Goal: Use online tool/utility

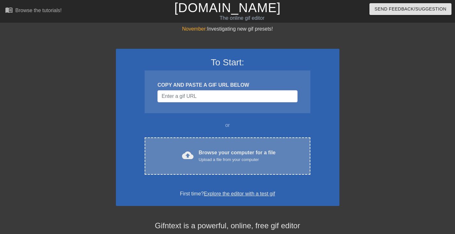
click at [192, 150] on span "cloud_upload" at bounding box center [187, 155] width 11 height 11
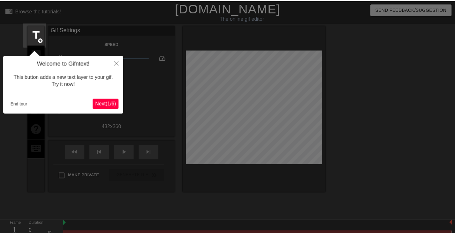
scroll to position [16, 0]
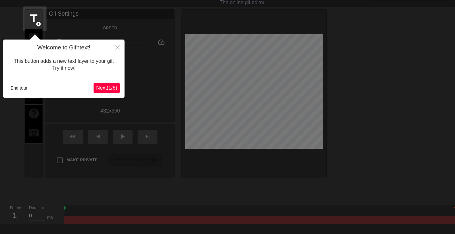
click at [108, 87] on span "Next ( 1 / 6 )" at bounding box center [106, 87] width 21 height 5
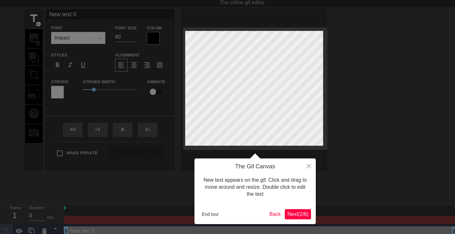
scroll to position [0, 0]
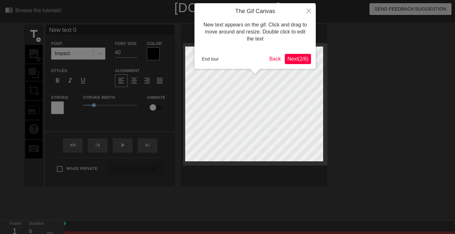
click at [303, 58] on span "Next ( 2 / 6 )" at bounding box center [297, 58] width 21 height 5
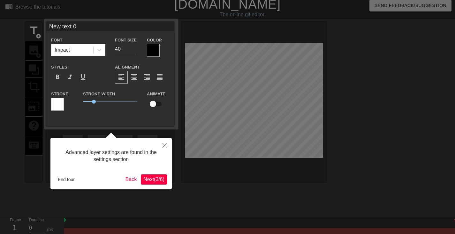
scroll to position [16, 0]
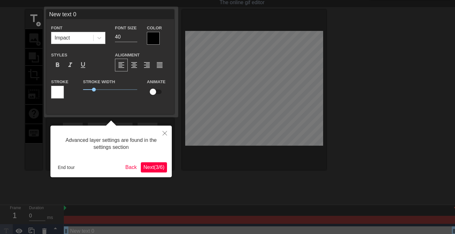
click at [155, 169] on span "Next ( 3 / 6 )" at bounding box center [153, 167] width 21 height 5
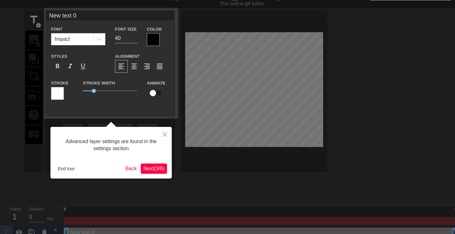
scroll to position [0, 0]
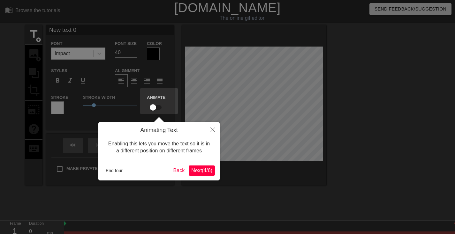
click at [197, 171] on span "Next ( 4 / 6 )" at bounding box center [201, 170] width 21 height 5
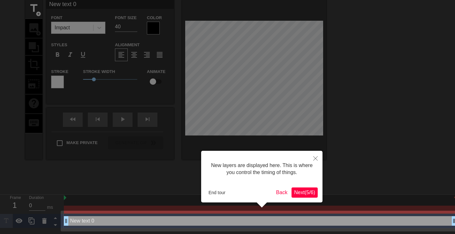
click at [299, 193] on span "Next ( 5 / 6 )" at bounding box center [304, 192] width 21 height 5
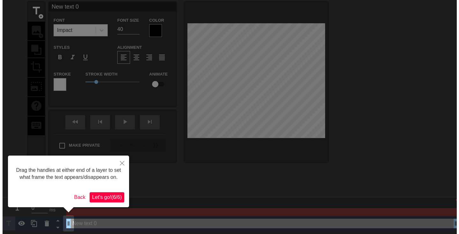
scroll to position [0, 0]
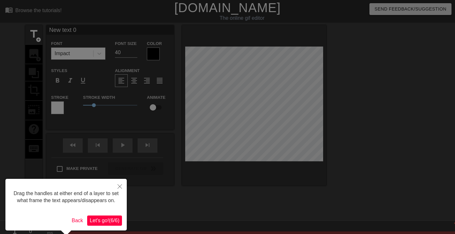
click at [114, 218] on span "Let's go! ( 6 / 6 )" at bounding box center [105, 220] width 30 height 5
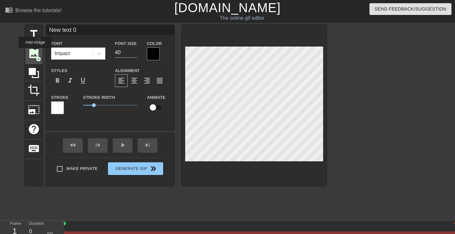
click at [35, 53] on span "image" at bounding box center [34, 54] width 12 height 12
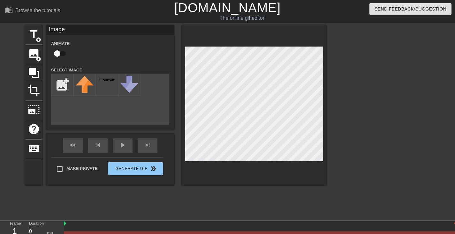
click at [84, 30] on div "Image" at bounding box center [110, 30] width 128 height 10
click at [66, 43] on label "Animate" at bounding box center [60, 44] width 19 height 6
click at [63, 53] on input "checkbox" at bounding box center [57, 54] width 36 height 12
checkbox input "true"
click at [61, 85] on input "file" at bounding box center [62, 85] width 22 height 22
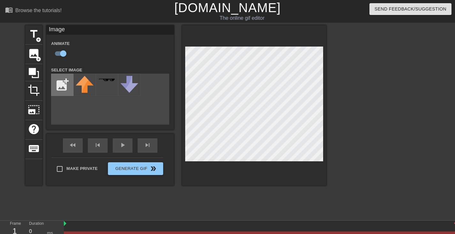
type input "C:\fakepath\4ae20d7e-75cc-4a77-b0c4-239c3bcb8db2.png"
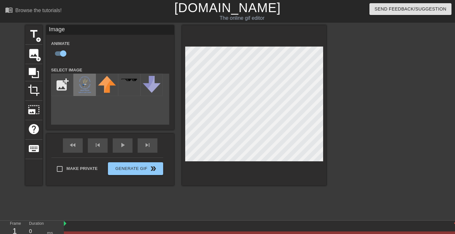
click at [90, 83] on img at bounding box center [85, 84] width 18 height 17
click at [35, 71] on icon at bounding box center [34, 73] width 10 height 10
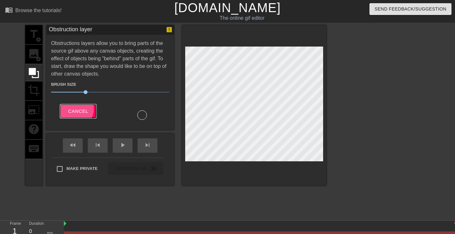
click at [77, 107] on span "Cancel" at bounding box center [78, 111] width 20 height 8
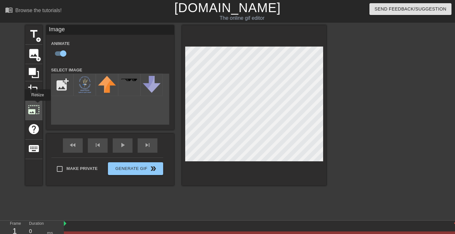
click at [37, 105] on span "photo_size_select_large" at bounding box center [34, 110] width 12 height 12
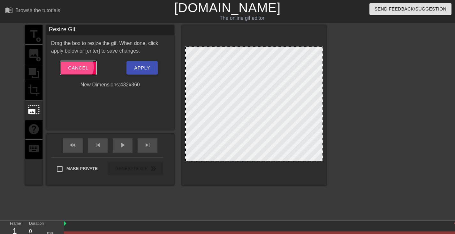
click at [79, 64] on span "Cancel" at bounding box center [78, 68] width 20 height 8
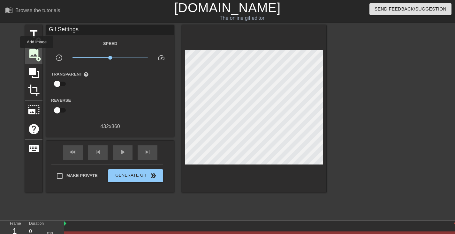
click at [37, 52] on span "image" at bounding box center [34, 54] width 12 height 12
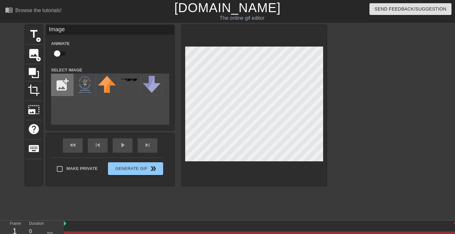
click at [64, 83] on input "file" at bounding box center [62, 85] width 22 height 22
type input "C:\fakepath\Animated-police-cherries-lit-up-flashing-lights.gif"
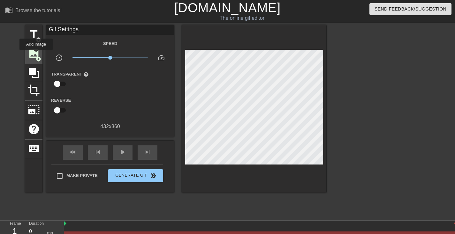
click at [36, 55] on span "image" at bounding box center [34, 54] width 12 height 12
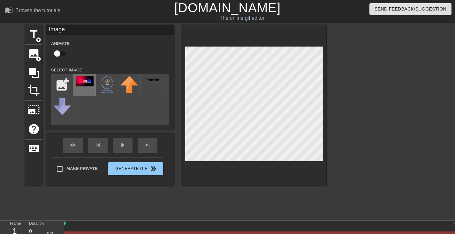
click at [85, 83] on img at bounding box center [85, 81] width 18 height 11
click at [324, 67] on div at bounding box center [254, 105] width 144 height 160
click at [184, 61] on div at bounding box center [254, 105] width 144 height 160
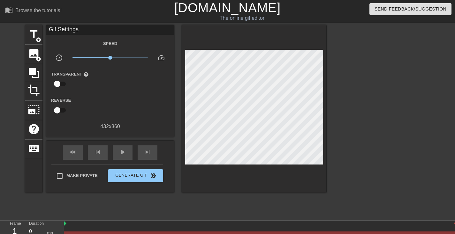
click at [63, 81] on input "checkbox" at bounding box center [57, 84] width 36 height 12
checkbox input "true"
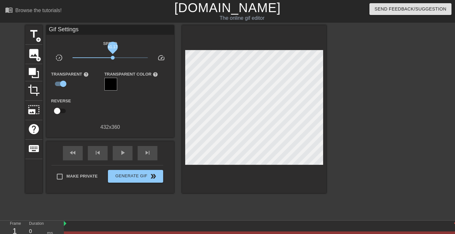
click at [114, 56] on span "x1.17" at bounding box center [113, 58] width 4 height 4
click at [33, 55] on span "image" at bounding box center [34, 54] width 12 height 12
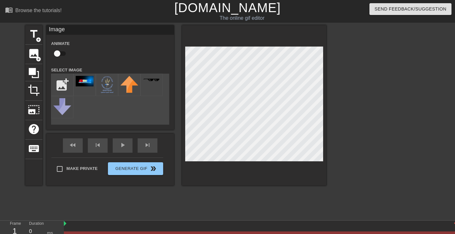
click at [63, 54] on input "checkbox" at bounding box center [57, 54] width 36 height 12
checkbox input "true"
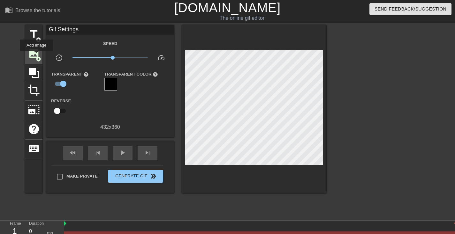
click at [36, 56] on span "image" at bounding box center [34, 54] width 12 height 12
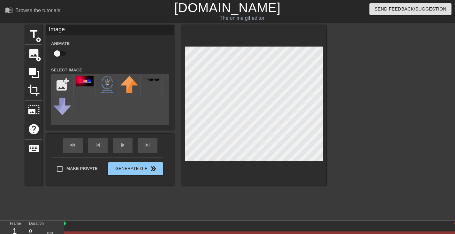
click at [62, 51] on input "checkbox" at bounding box center [57, 54] width 36 height 12
checkbox input "true"
click at [85, 80] on img at bounding box center [85, 81] width 18 height 11
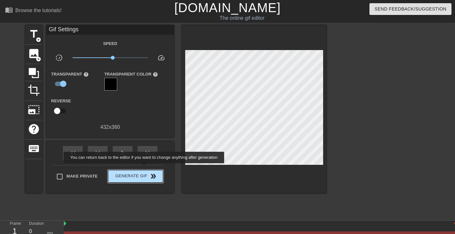
click at [145, 173] on span "Generate Gif double_arrow" at bounding box center [135, 177] width 50 height 8
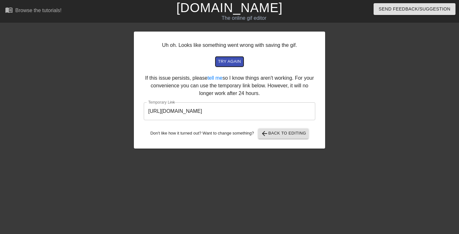
click at [229, 58] on span "try again" at bounding box center [229, 61] width 23 height 7
click at [231, 58] on span "try again" at bounding box center [229, 61] width 23 height 7
click at [233, 58] on span "try again" at bounding box center [229, 61] width 23 height 7
click at [276, 130] on span "arrow_back Back to Editing" at bounding box center [284, 134] width 46 height 8
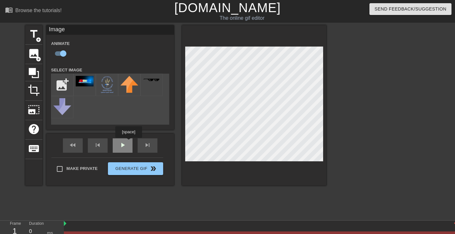
click at [128, 142] on div "play_arrow" at bounding box center [123, 145] width 20 height 14
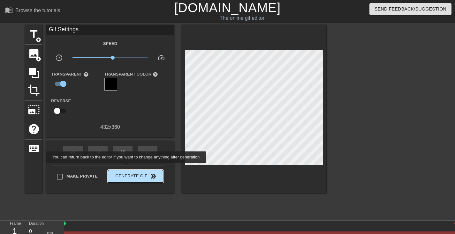
click at [127, 173] on span "Generate Gif double_arrow" at bounding box center [135, 177] width 50 height 8
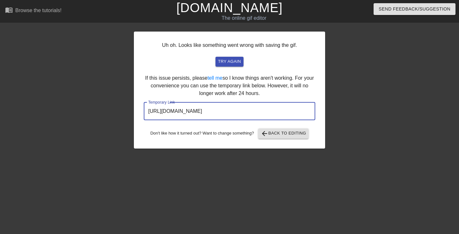
click at [234, 102] on input "[URL][DOMAIN_NAME]" at bounding box center [230, 111] width 172 height 18
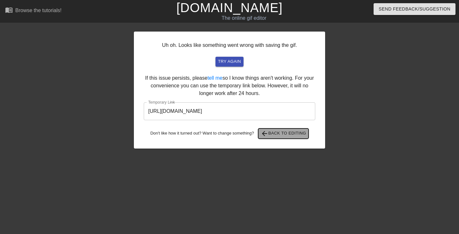
click at [290, 130] on span "arrow_back Back to Editing" at bounding box center [284, 134] width 46 height 8
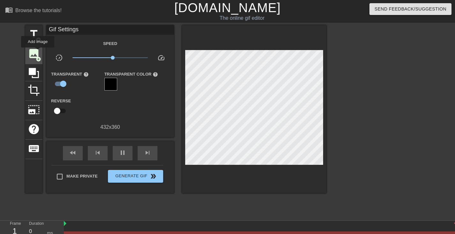
click at [38, 52] on span "image" at bounding box center [34, 54] width 12 height 12
click at [34, 57] on span "image" at bounding box center [34, 54] width 12 height 12
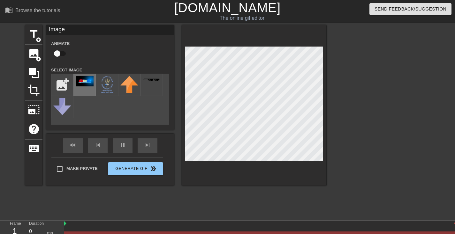
click at [86, 80] on img at bounding box center [85, 81] width 18 height 11
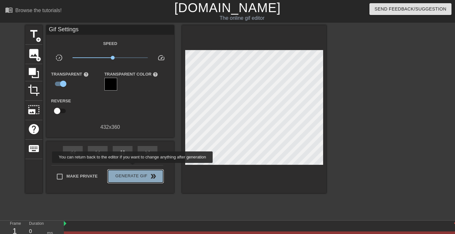
click at [133, 173] on span "Generate Gif double_arrow" at bounding box center [135, 177] width 50 height 8
